Goal: Task Accomplishment & Management: Complete application form

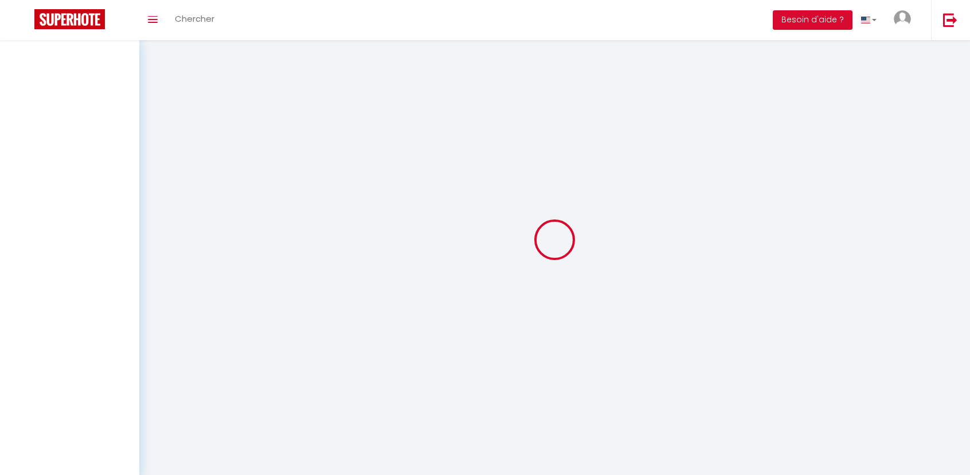
select select "3"
select select "2"
select select "1"
select select
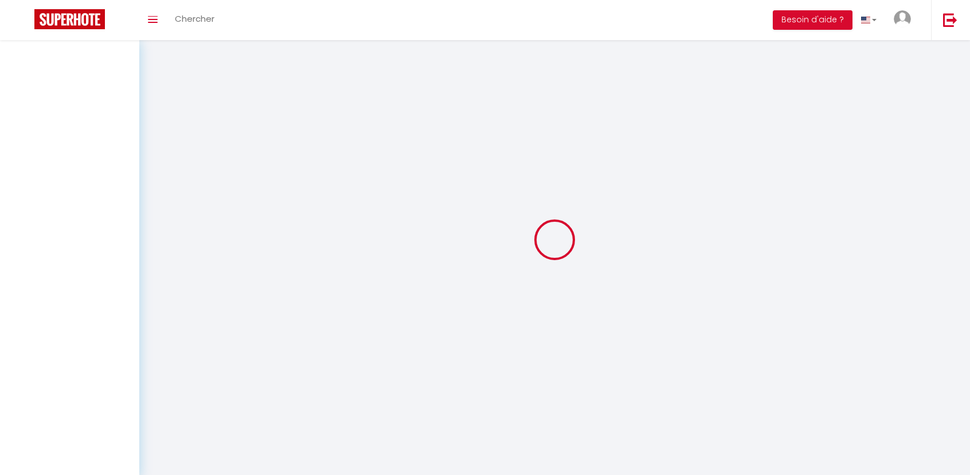
select select "28"
select select
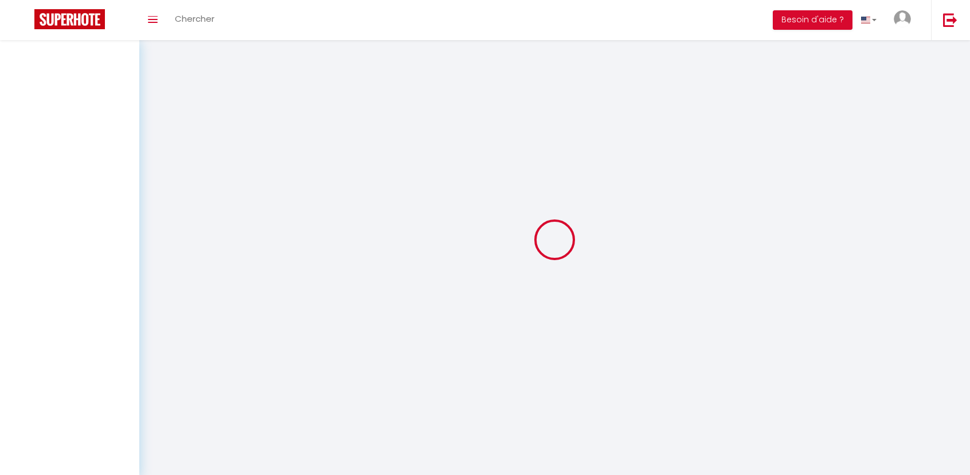
select select
checkbox input "false"
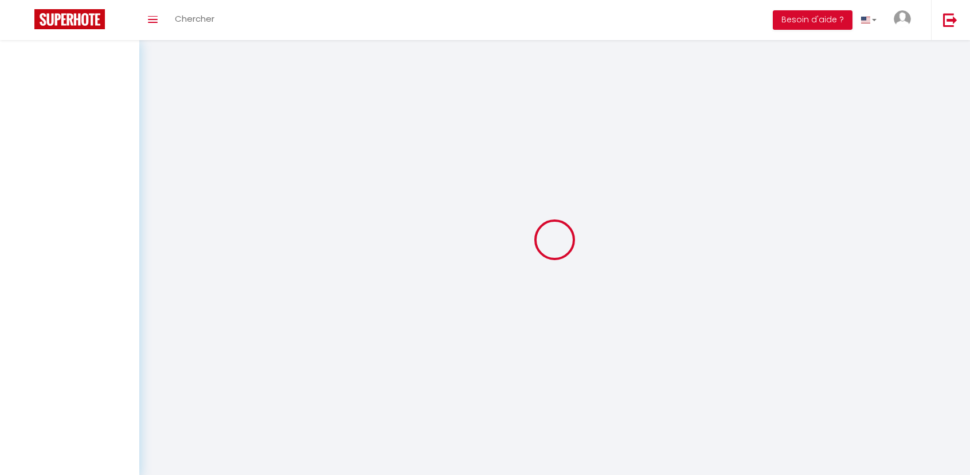
checkbox input "false"
select select
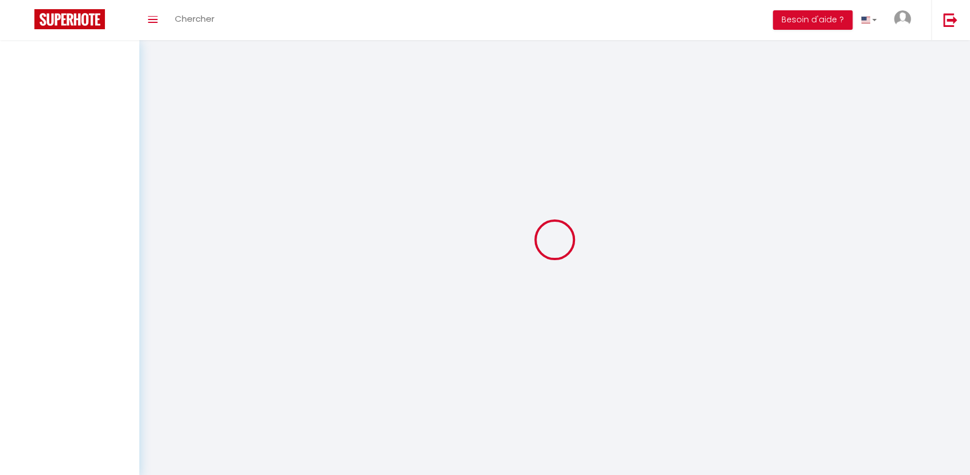
select select
checkbox input "false"
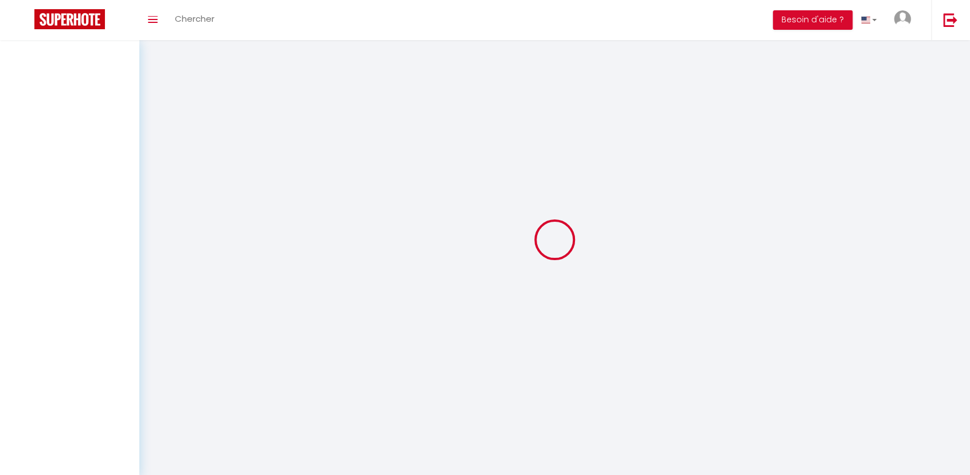
checkbox input "false"
select select
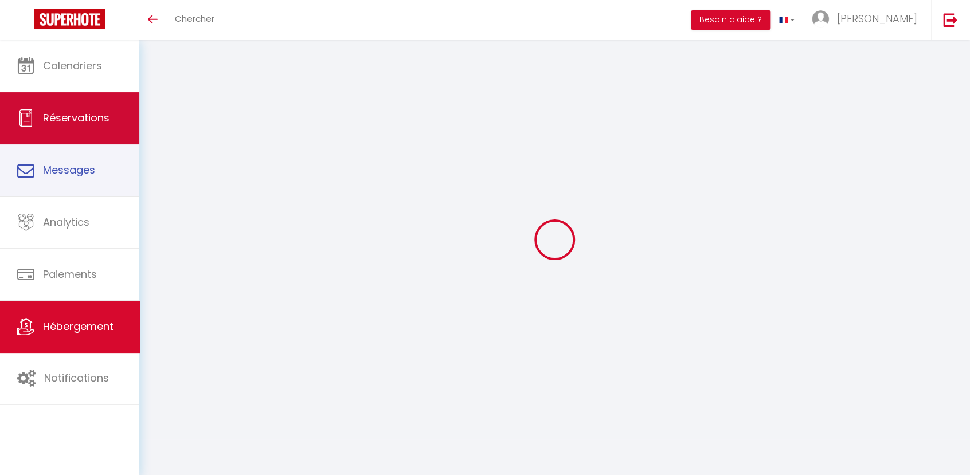
select select
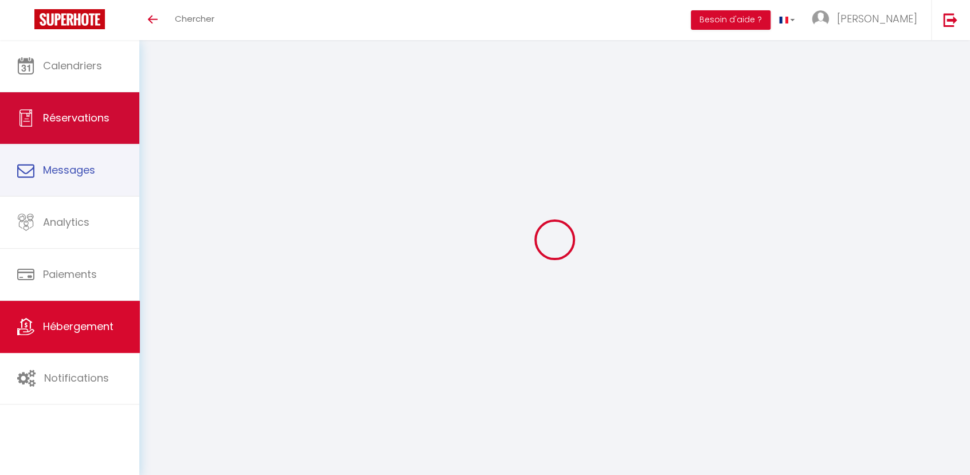
select select
checkbox input "false"
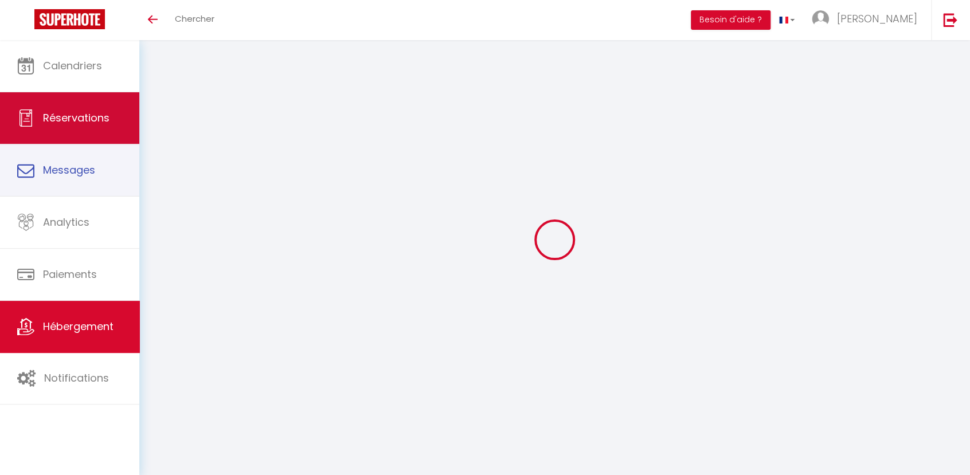
select select
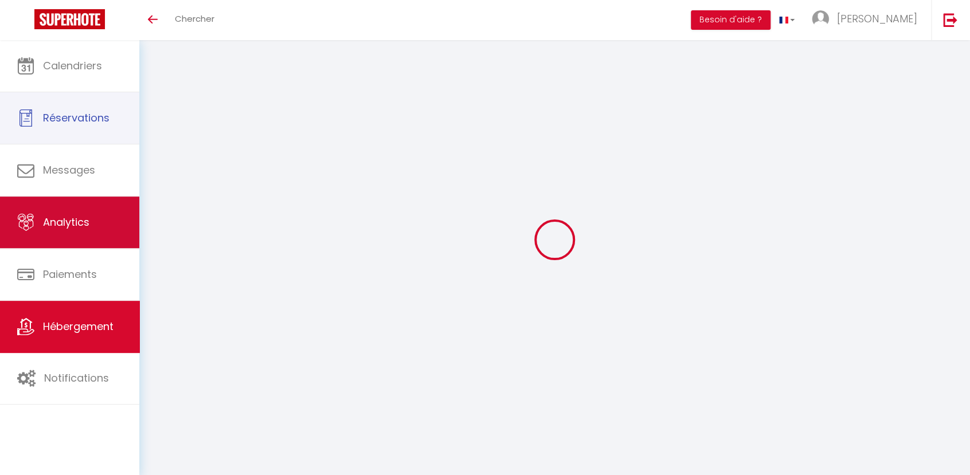
select select
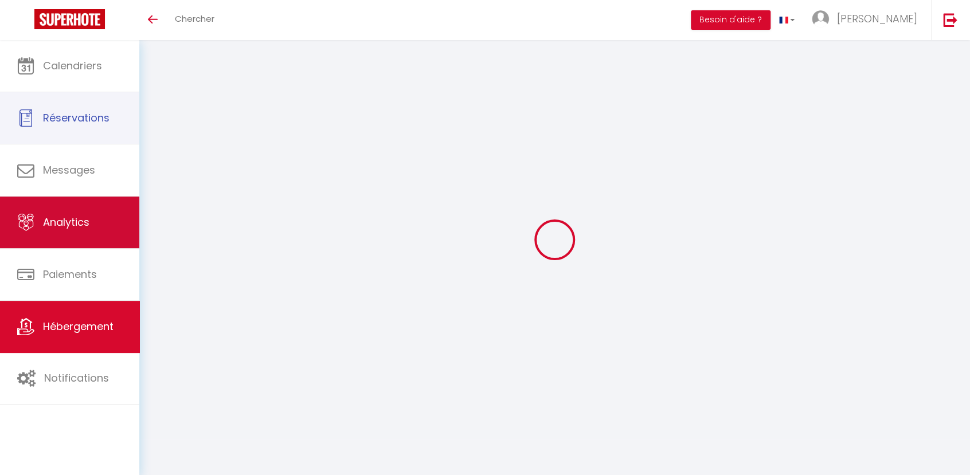
select select
checkbox input "false"
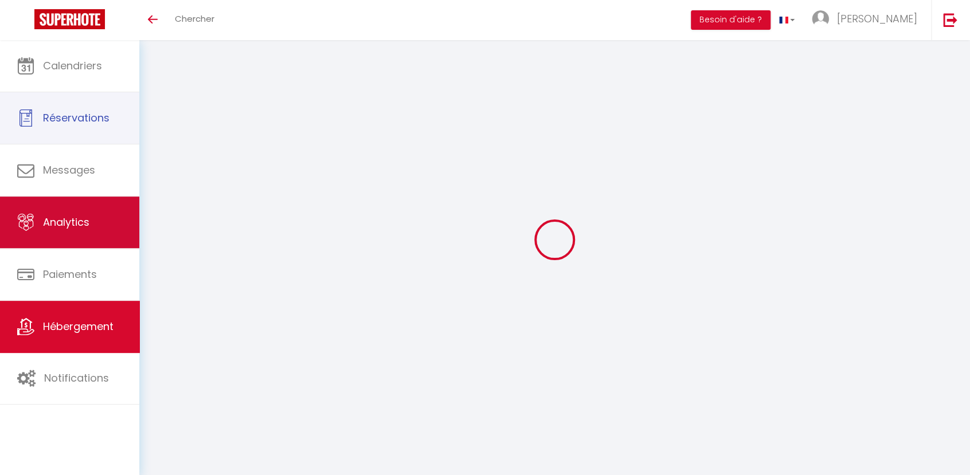
select select
type input "1 - [GEOGRAPHIC_DATA] - [STREET_ADDRESS]"
type input "[PERSON_NAME] et [PERSON_NAME]"
type input "[PERSON_NAME]"
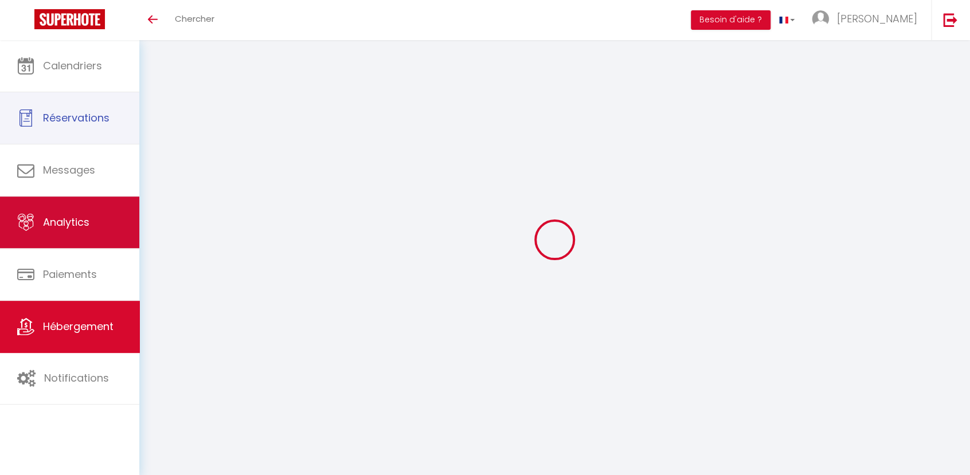
type input "[STREET_ADDRESS][PERSON_NAME]"
type input "49360"
type input "YSENAY"
select select "4"
select select "2"
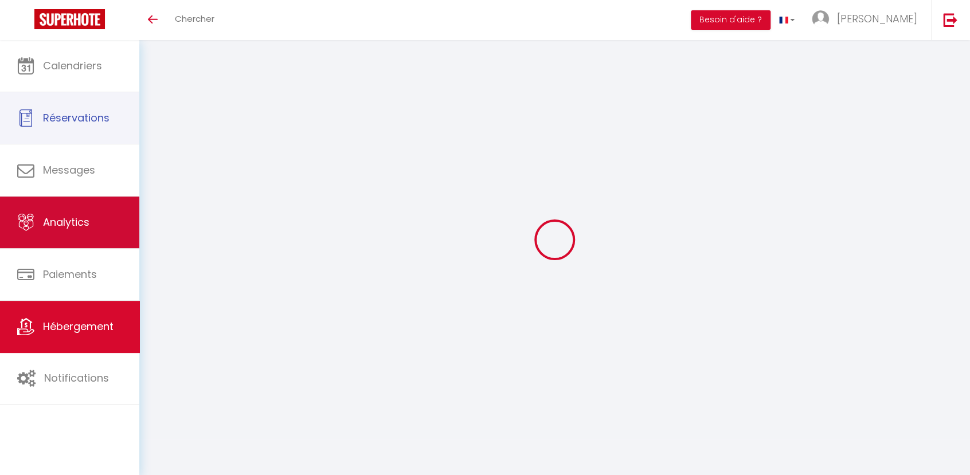
type input "55"
type input "1.44"
type input "300"
select select
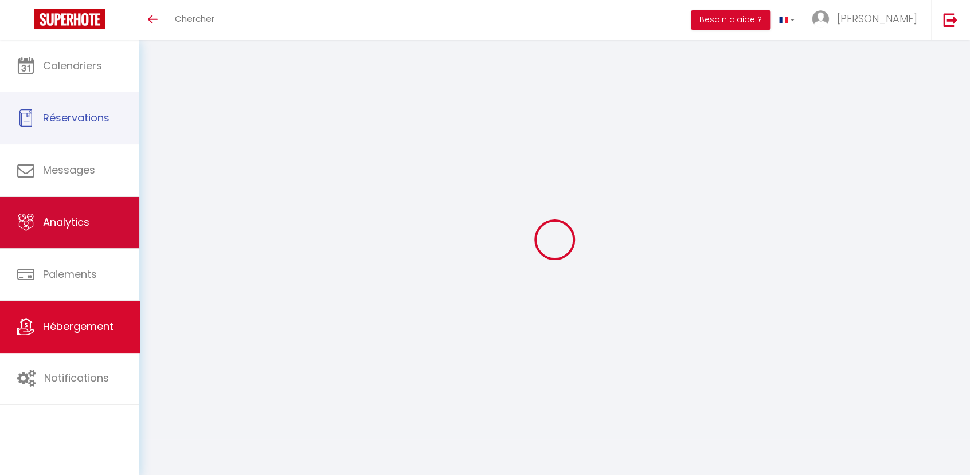
select select
type input "Au doux refuge - Résidence du parc Thermal -[STREET_ADDRESS] - rez-de-chaussée"
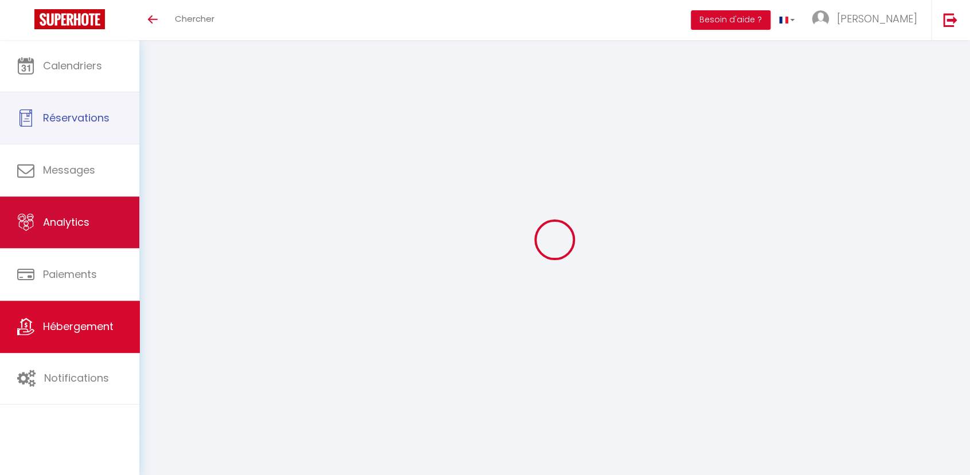
type input "31110"
type input "LUCHON"
type input "[EMAIL_ADDRESS][DOMAIN_NAME]"
select select "13848"
checkbox input "false"
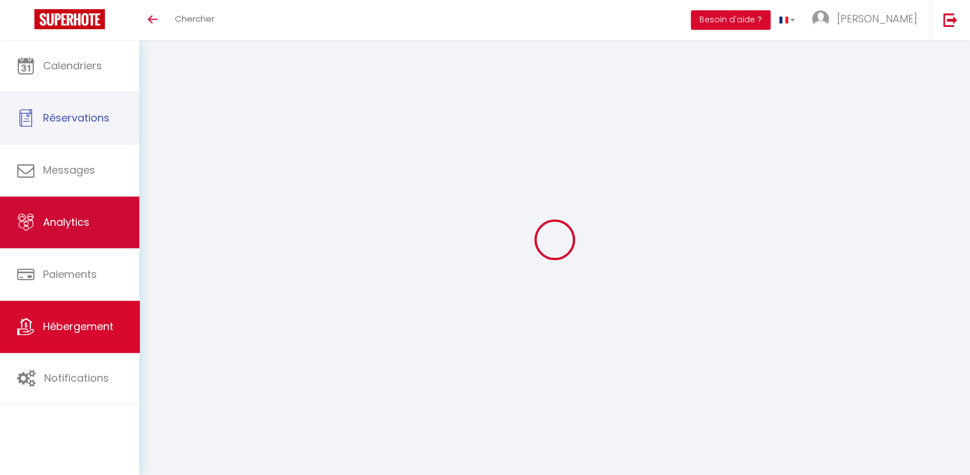
checkbox input "false"
checkbox input "true"
checkbox input "false"
type input "22"
type input "0"
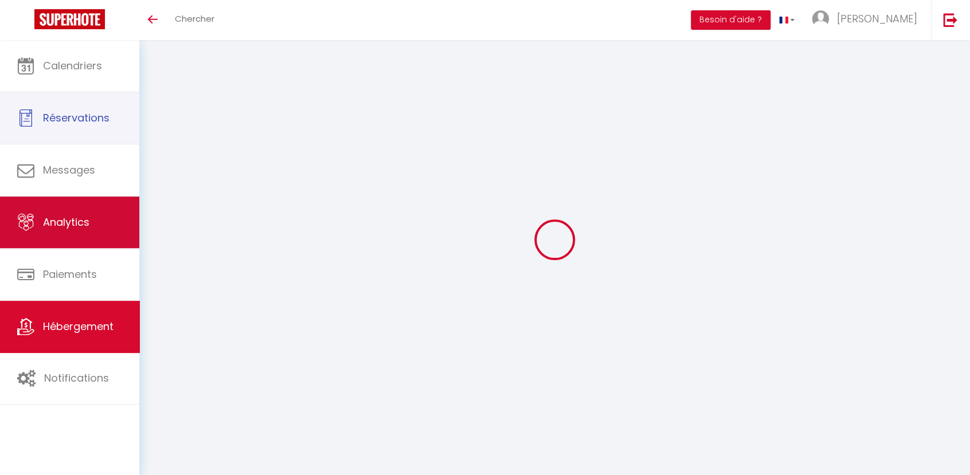
type input "0"
select select "6328"
select select
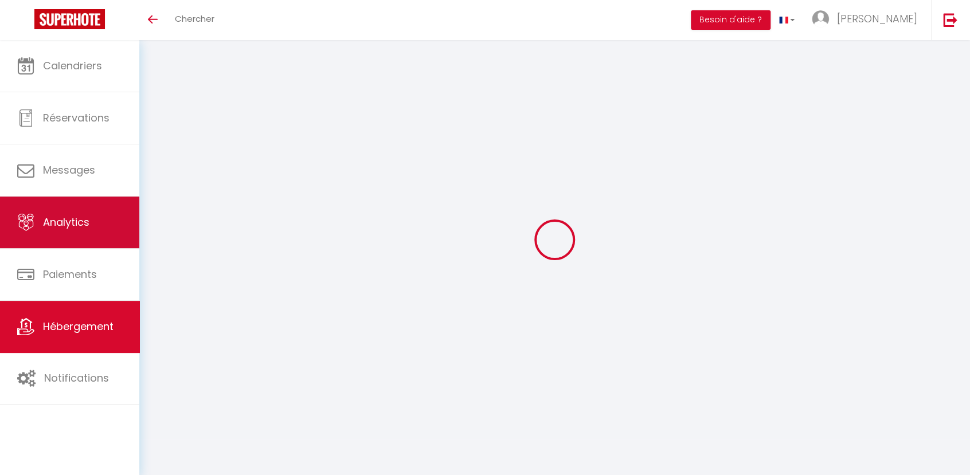
select select
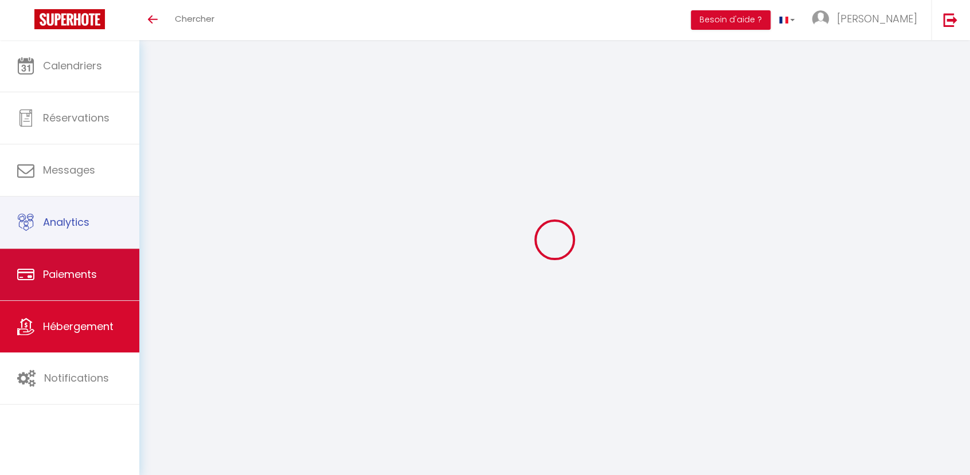
checkbox input "false"
checkbox input "true"
checkbox input "false"
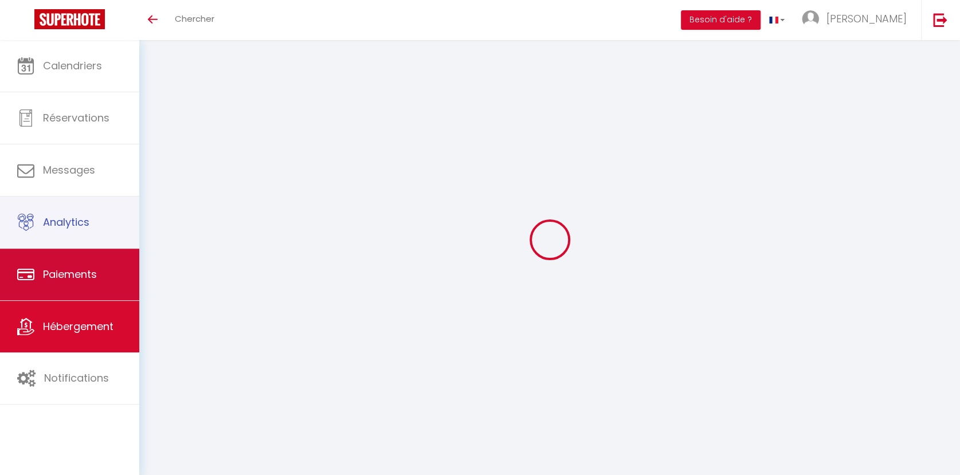
checkbox input "false"
checkbox input "true"
checkbox input "false"
select select "16:00"
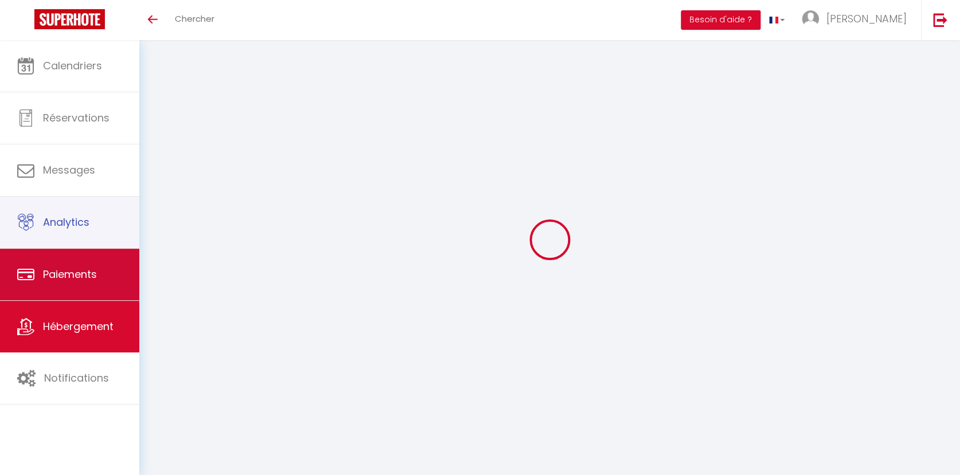
select select "23:00"
select select "11:00"
select select "30"
select select "15:00"
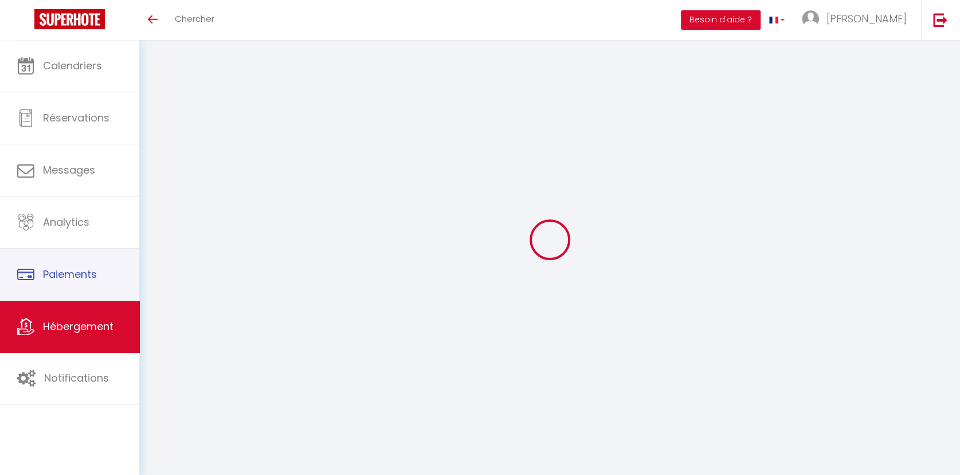
checkbox input "false"
checkbox input "true"
checkbox input "false"
